Goal: Information Seeking & Learning: Learn about a topic

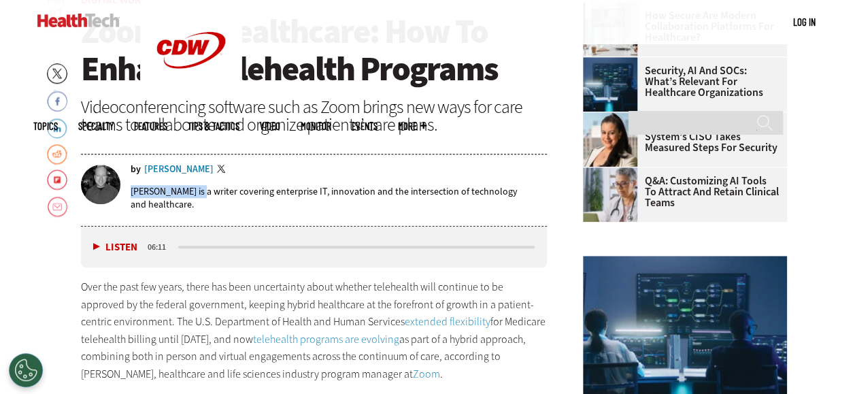
drag, startPoint x: 129, startPoint y: 192, endPoint x: 197, endPoint y: 193, distance: 67.4
click at [197, 193] on div "by [PERSON_NAME] Twitter [PERSON_NAME] is a writer covering enterprise IT, inno…" at bounding box center [314, 193] width 467 height 56
drag, startPoint x: 197, startPoint y: 193, endPoint x: 179, endPoint y: 193, distance: 17.7
copy p "[PERSON_NAME]"
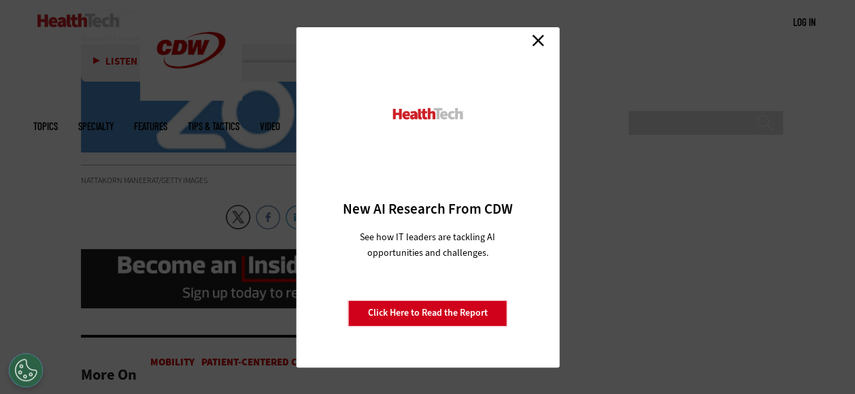
scroll to position [2555, 0]
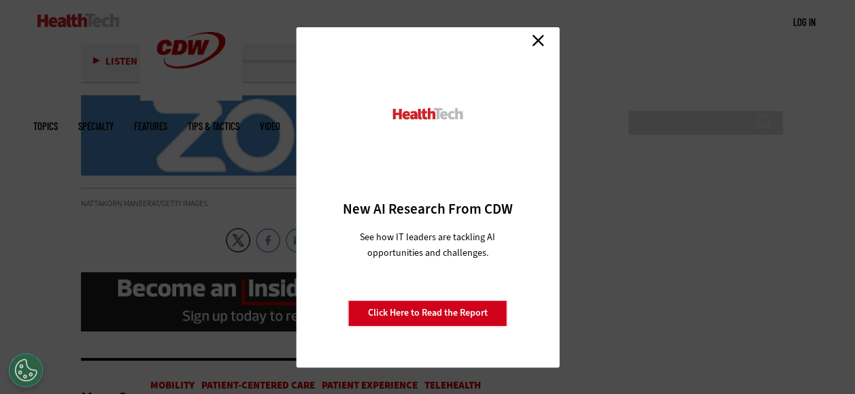
click at [539, 35] on link "Close" at bounding box center [538, 41] width 20 height 20
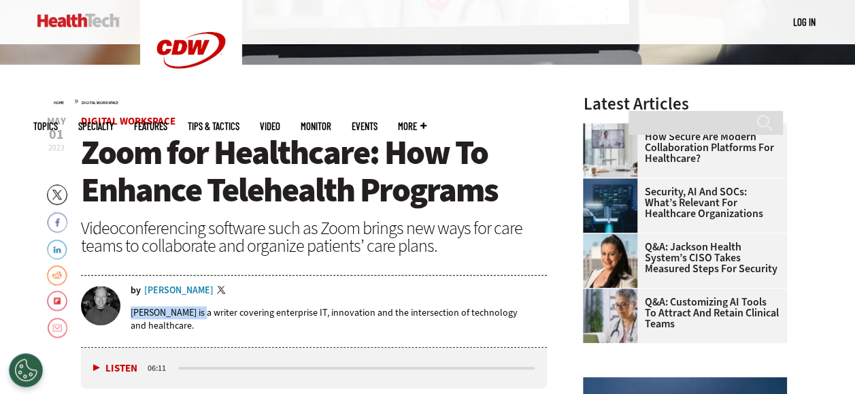
scroll to position [358, 0]
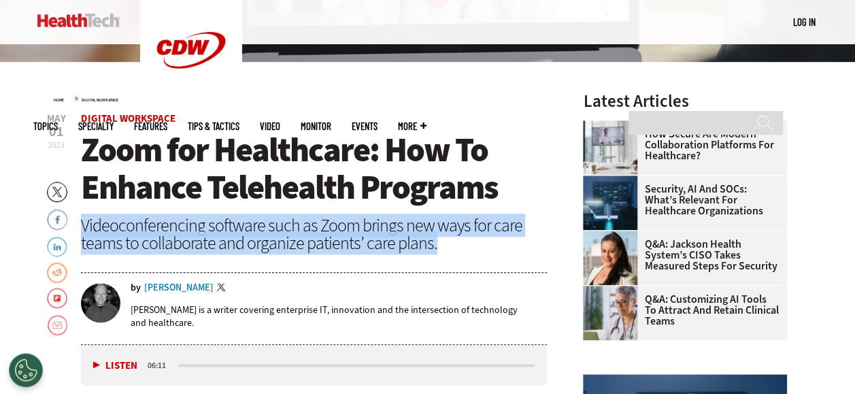
drag, startPoint x: 82, startPoint y: 218, endPoint x: 451, endPoint y: 248, distance: 369.9
click at [451, 248] on div "Videoconferencing software such as Zoom brings new ways for care teams to colla…" at bounding box center [314, 233] width 467 height 35
drag, startPoint x: 451, startPoint y: 248, endPoint x: 360, endPoint y: 246, distance: 91.2
copy div "Videoconferencing software such as Zoom brings new ways for care teams to colla…"
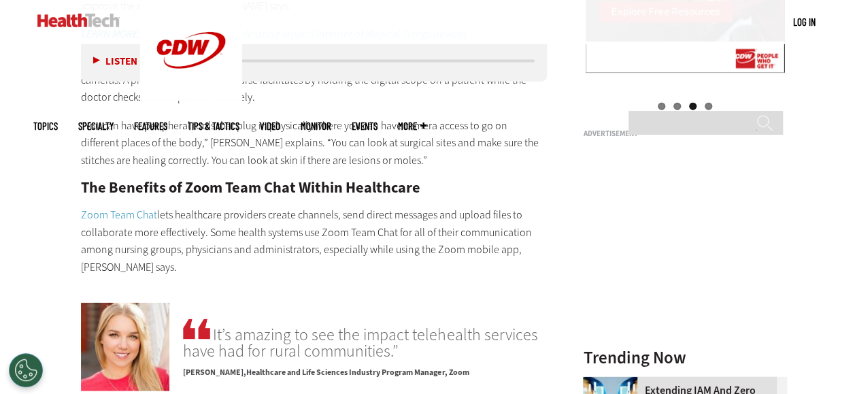
scroll to position [1522, 0]
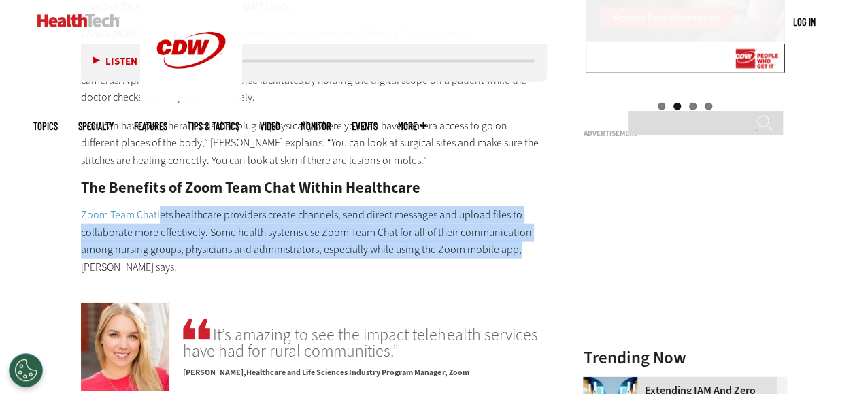
drag, startPoint x: 156, startPoint y: 197, endPoint x: 512, endPoint y: 238, distance: 358.1
click at [512, 238] on p "Zoom Team Chat lets healthcare providers create channels, send direct messages …" at bounding box center [314, 240] width 467 height 69
drag, startPoint x: 512, startPoint y: 238, endPoint x: 456, endPoint y: 208, distance: 63.3
copy p "lets healthcare providers create channels, send direct messages and upload file…"
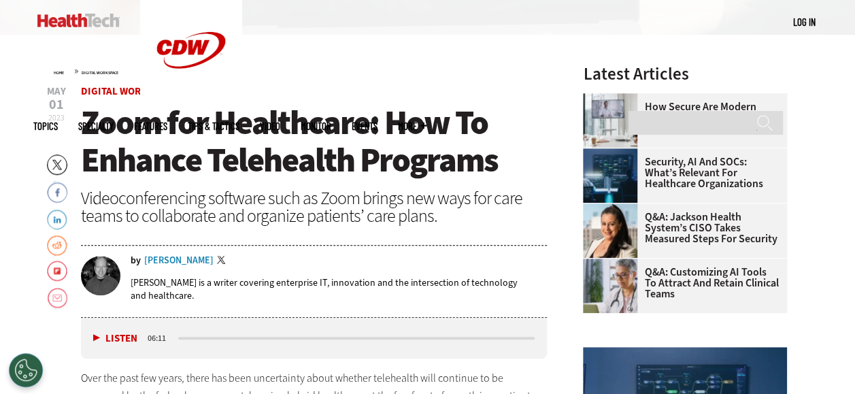
scroll to position [386, 0]
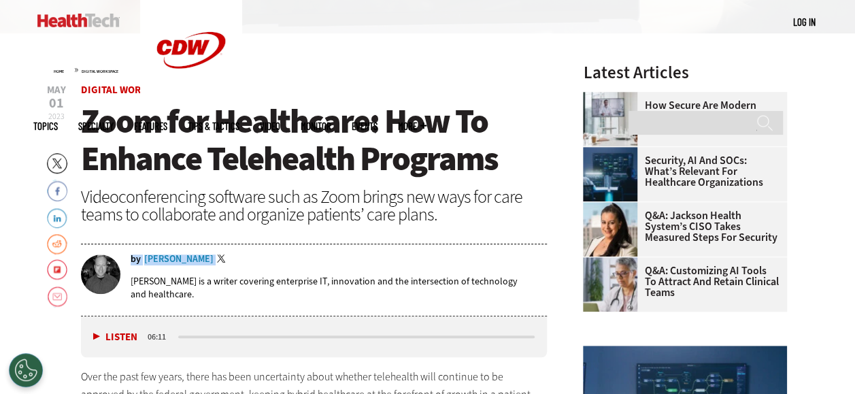
drag, startPoint x: 131, startPoint y: 256, endPoint x: 218, endPoint y: 261, distance: 87.2
click at [218, 261] on div "by [PERSON_NAME] Twitter" at bounding box center [339, 259] width 417 height 11
copy div "by [PERSON_NAME]"
click at [158, 265] on div "[PERSON_NAME] is a writer covering enterprise IT, innovation and the intersecti…" at bounding box center [339, 287] width 417 height 45
drag, startPoint x: 140, startPoint y: 260, endPoint x: 213, endPoint y: 263, distance: 72.9
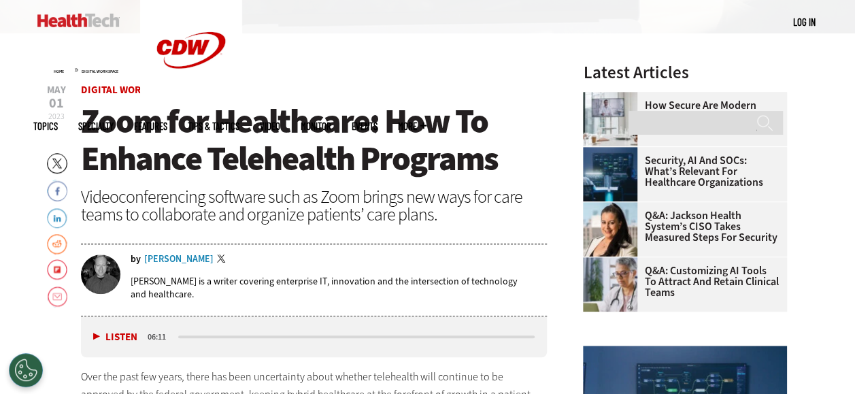
click at [213, 263] on div "by [PERSON_NAME] Twitter" at bounding box center [339, 259] width 417 height 11
drag, startPoint x: 213, startPoint y: 263, endPoint x: 282, endPoint y: 261, distance: 69.4
click at [282, 261] on div "by [PERSON_NAME] Twitter" at bounding box center [339, 259] width 417 height 11
drag, startPoint x: 146, startPoint y: 249, endPoint x: 218, endPoint y: 262, distance: 72.6
click at [218, 262] on div "by [PERSON_NAME] Twitter [PERSON_NAME] is a writer covering enterprise IT, inno…" at bounding box center [314, 280] width 467 height 69
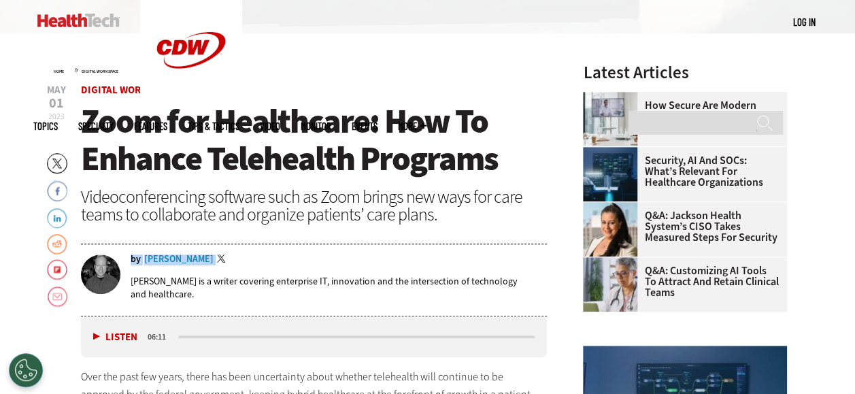
copy div "by [PERSON_NAME]"
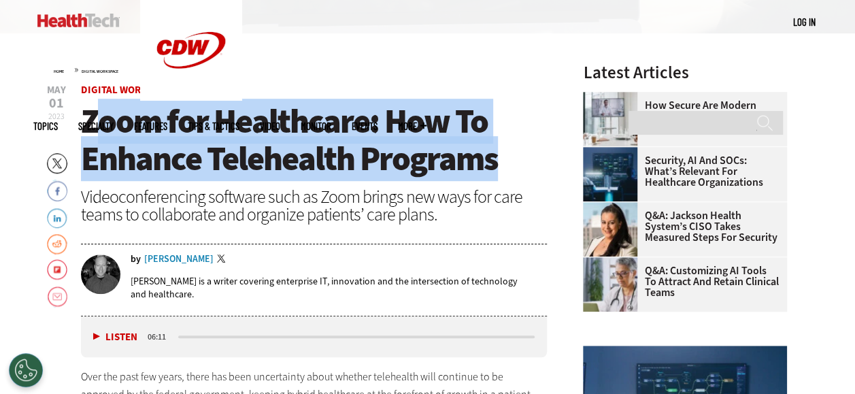
drag, startPoint x: 88, startPoint y: 122, endPoint x: 511, endPoint y: 158, distance: 423.9
click at [511, 158] on h1 "Zoom for Healthcare: How To Enhance Telehealth Programs" at bounding box center [314, 140] width 467 height 75
copy span "oom for Healthcare: How To Enhance Telehealth Programs"
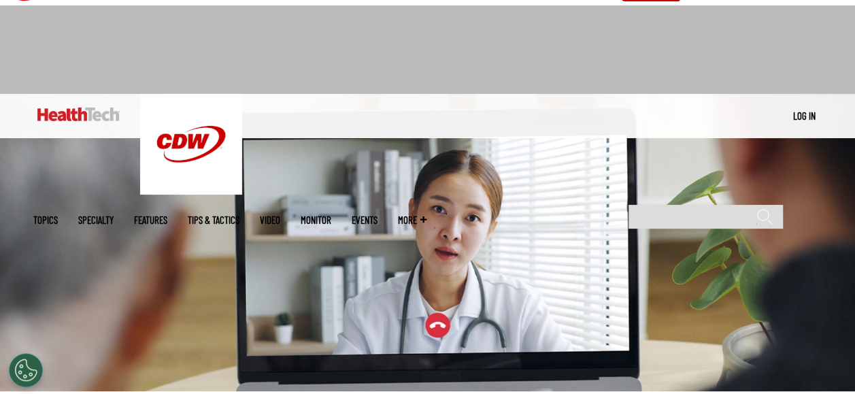
scroll to position [0, 0]
